Goal: Entertainment & Leisure: Consume media (video, audio)

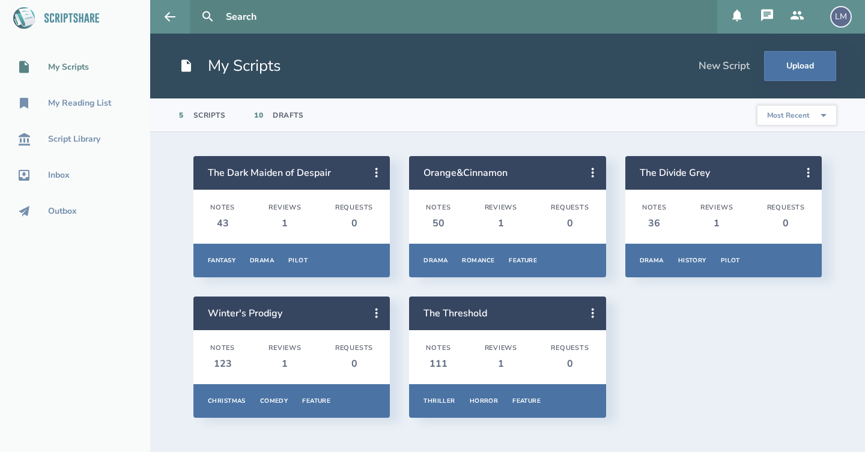
click at [764, 14] on icon at bounding box center [766, 15] width 14 height 14
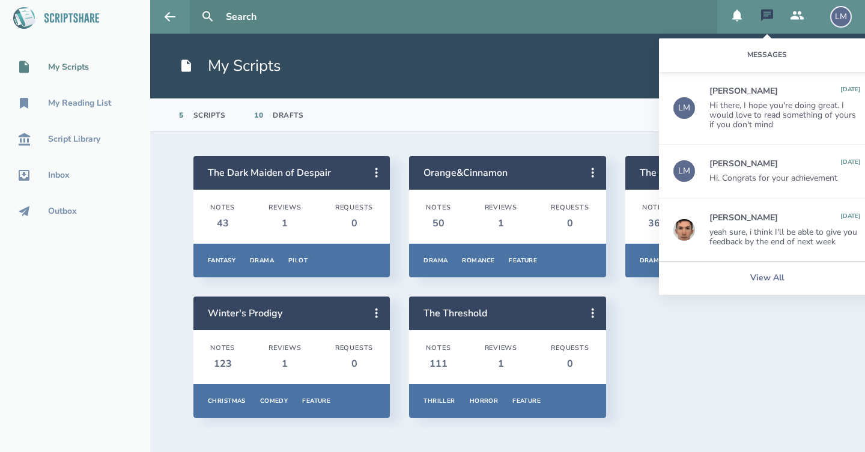
click at [843, 19] on div "LM" at bounding box center [841, 17] width 22 height 22
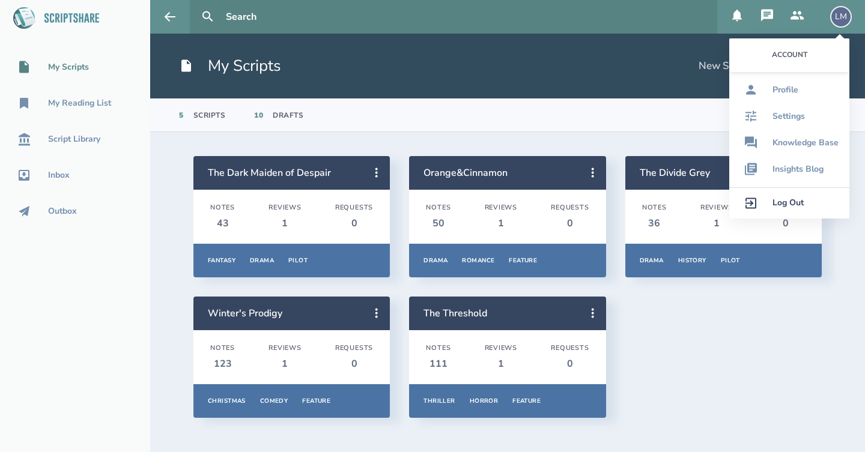
click at [797, 202] on div "Log Out" at bounding box center [787, 203] width 31 height 10
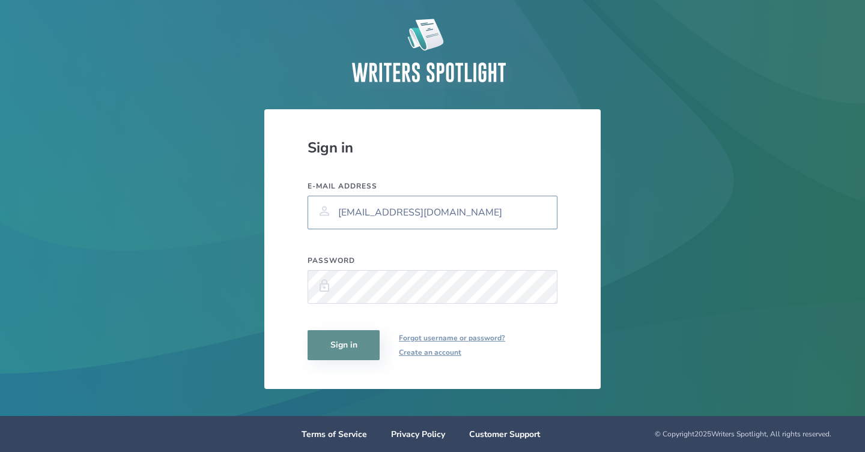
type input "[EMAIL_ADDRESS][DOMAIN_NAME]"
click at [361, 345] on button "Sign in" at bounding box center [343, 345] width 72 height 30
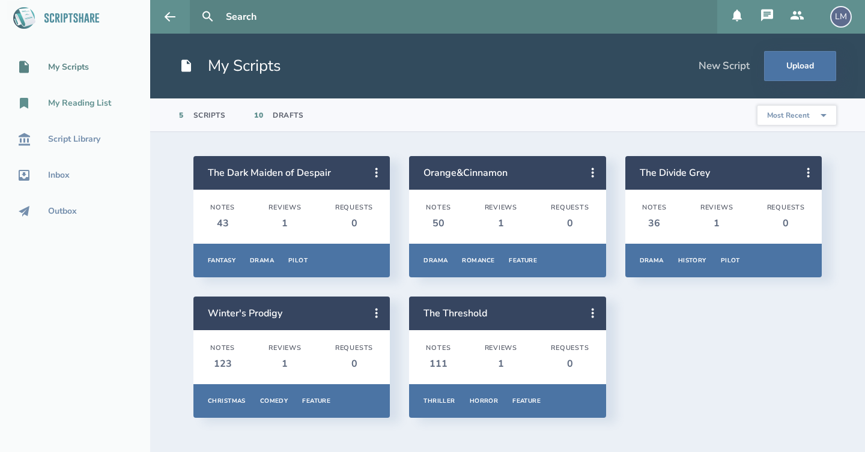
click at [85, 104] on div "My Reading List" at bounding box center [79, 103] width 63 height 10
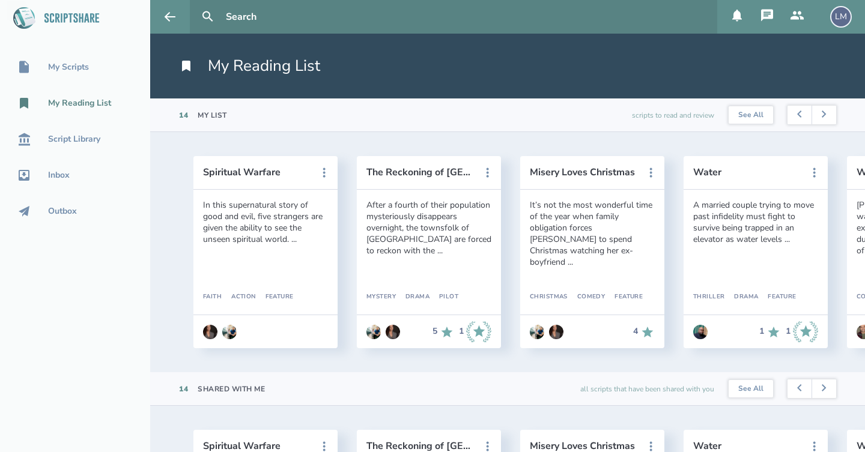
click at [288, 400] on section "14 Shared With Me all scripts that have been shared with you See All" at bounding box center [507, 389] width 714 height 34
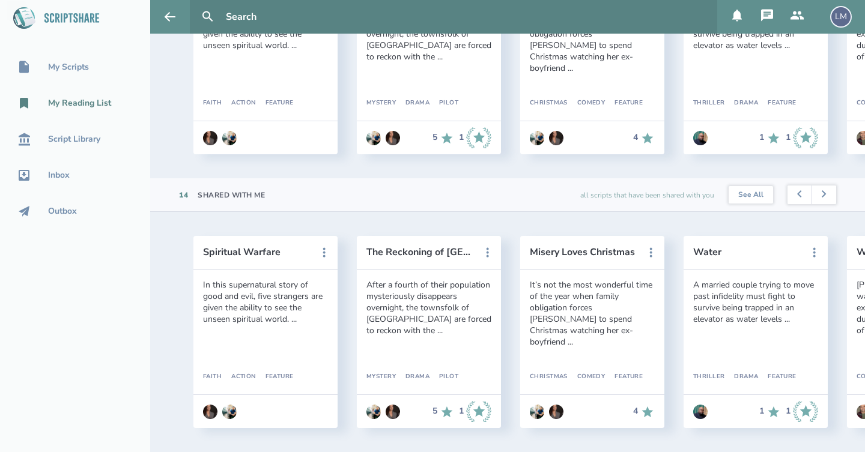
scroll to position [194, 0]
click at [411, 447] on div "Spiritual Warfare In this supernatural story of good and evil, five strangers a…" at bounding box center [507, 332] width 714 height 240
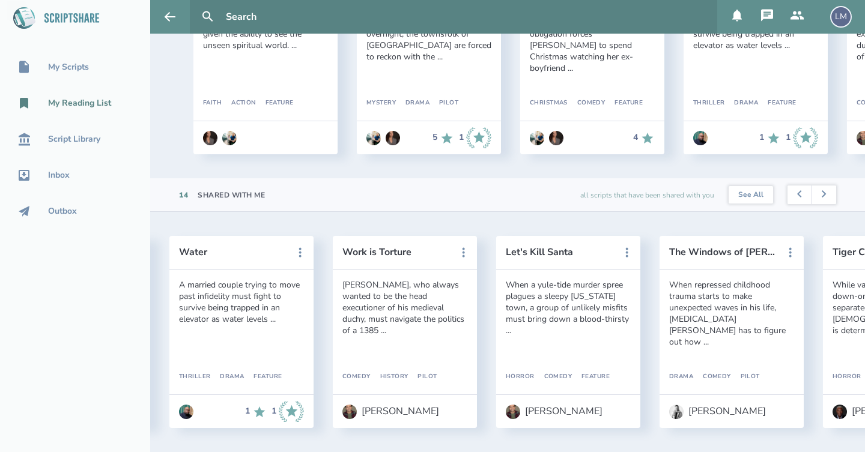
scroll to position [0, 544]
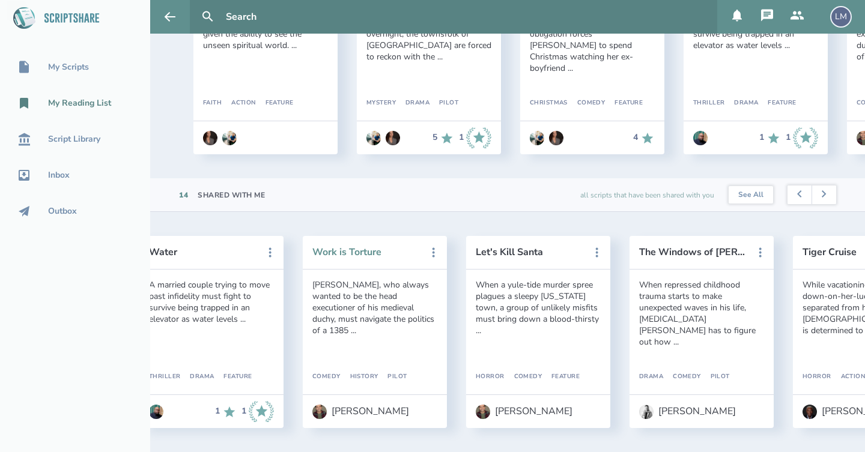
click at [352, 252] on button "Work is Torture" at bounding box center [366, 252] width 108 height 11
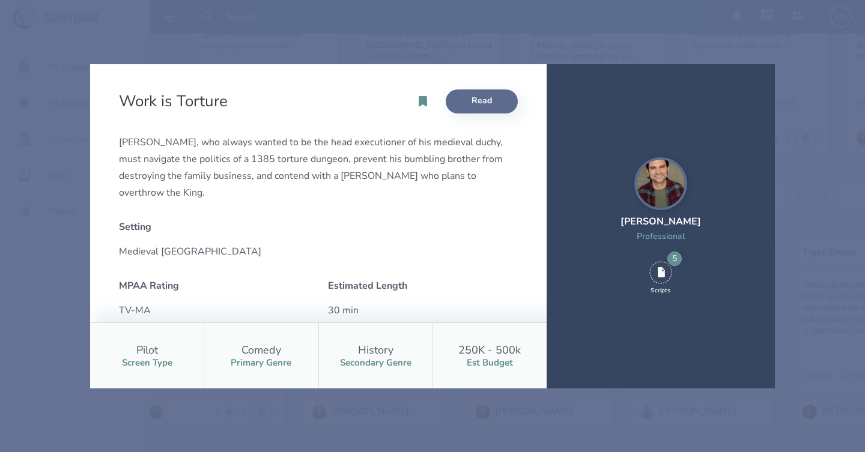
click at [484, 101] on link "Read" at bounding box center [481, 101] width 72 height 24
